Goal: Task Accomplishment & Management: Use online tool/utility

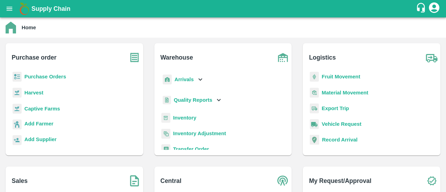
click at [28, 79] on b "Purchase Orders" at bounding box center [45, 77] width 42 height 6
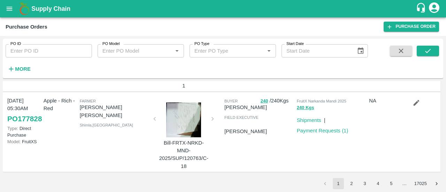
scroll to position [703, 0]
click at [350, 186] on button "2" at bounding box center [351, 183] width 11 height 11
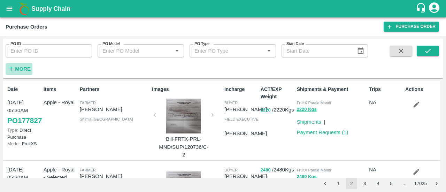
click at [26, 71] on strong "More" at bounding box center [23, 69] width 16 height 6
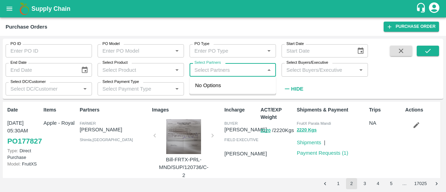
click at [232, 72] on input "Select Partners" at bounding box center [227, 69] width 71 height 9
type input "s"
type input "H"
type input "Singh"
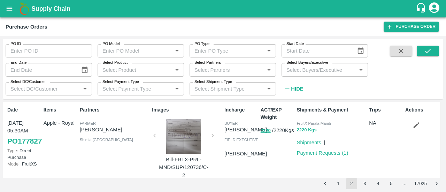
click at [338, 88] on div "PO ID PO ID PO Model PO Model   * PO Type PO Type   * Start Date Start Date End…" at bounding box center [184, 67] width 368 height 57
click at [136, 70] on input "Select Product" at bounding box center [135, 69] width 71 height 9
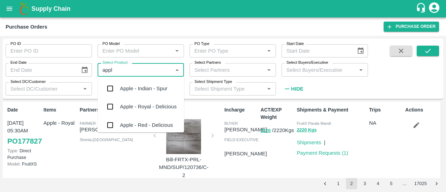
type input "apple"
click at [101, 107] on div "Apple - Royal - Delicious" at bounding box center [141, 107] width 86 height 18
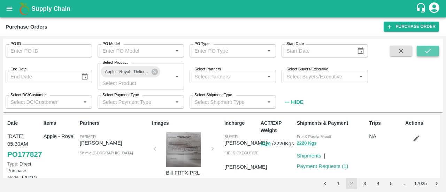
click at [419, 50] on button "submit" at bounding box center [428, 51] width 22 height 10
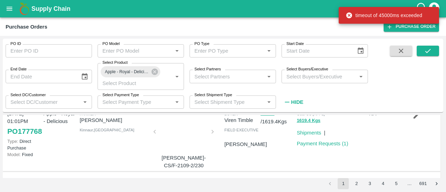
scroll to position [163, 0]
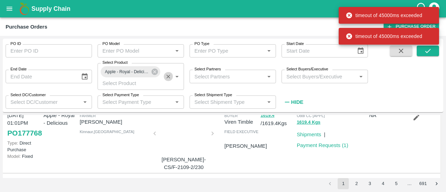
click at [168, 77] on icon "Clear" at bounding box center [168, 76] width 7 height 7
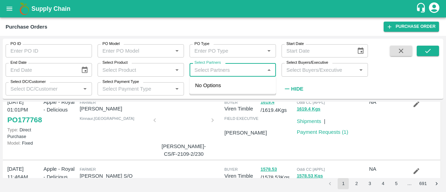
click at [216, 73] on input "Select Partners" at bounding box center [227, 69] width 71 height 9
type input "sardevan"
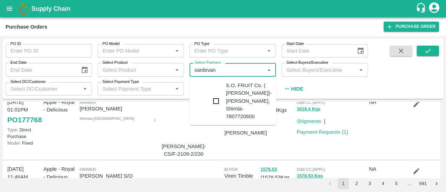
click at [209, 99] on input "checkbox" at bounding box center [216, 101] width 14 height 14
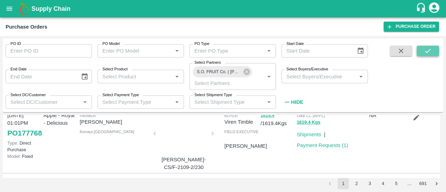
click at [423, 51] on button "submit" at bounding box center [428, 51] width 22 height 10
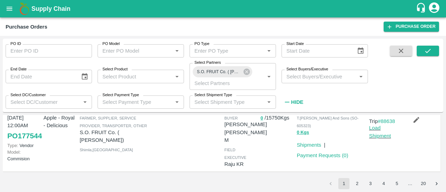
scroll to position [660, 0]
click at [360, 185] on button "2" at bounding box center [357, 183] width 11 height 11
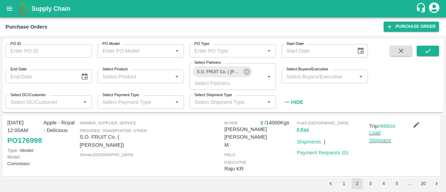
scroll to position [287, 0]
click at [386, 128] on link "#88604" at bounding box center [386, 127] width 17 height 6
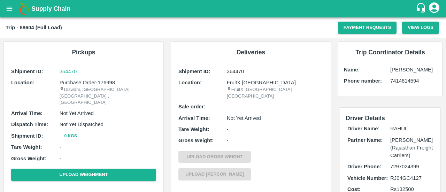
scroll to position [0, 0]
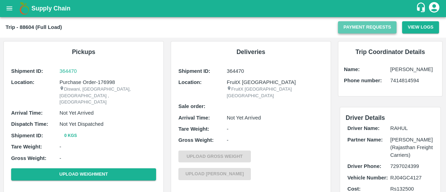
click at [355, 30] on button "Payment Requests" at bounding box center [367, 27] width 59 height 12
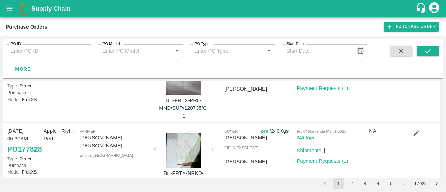
scroll to position [703, 0]
